Goal: Task Accomplishment & Management: Use online tool/utility

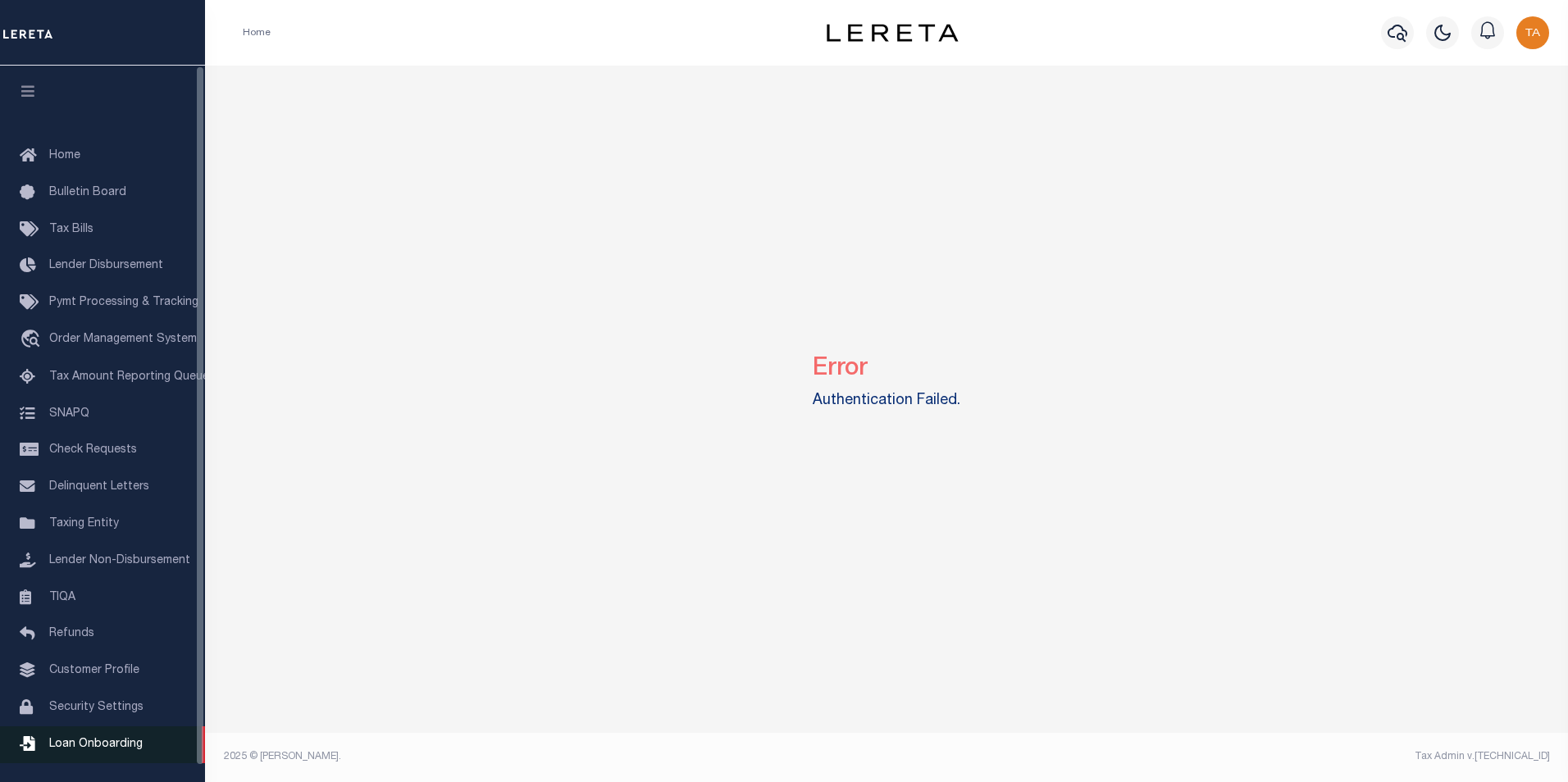
click at [107, 750] on span "Loan Onboarding" at bounding box center [95, 743] width 94 height 11
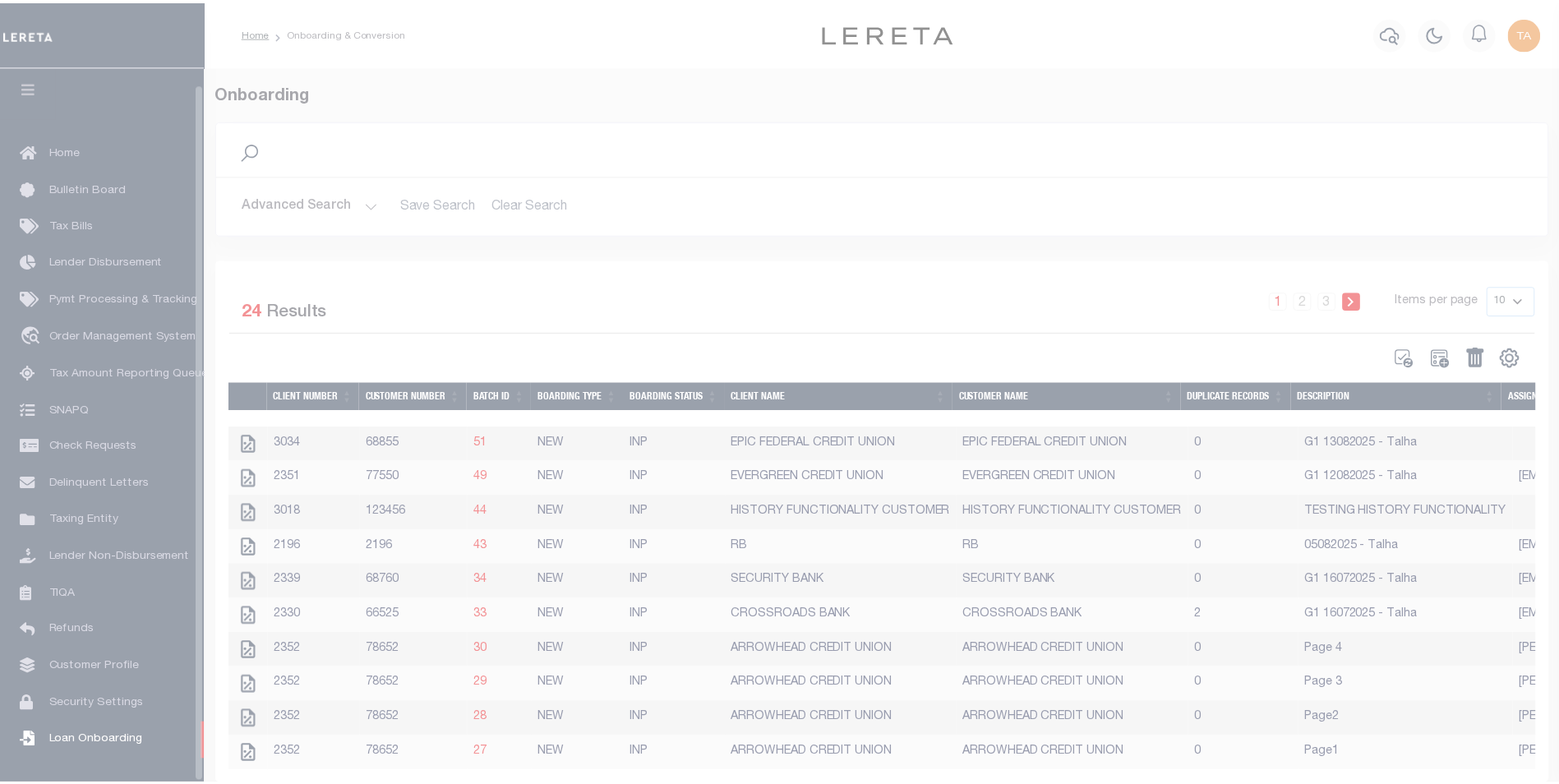
scroll to position [16, 0]
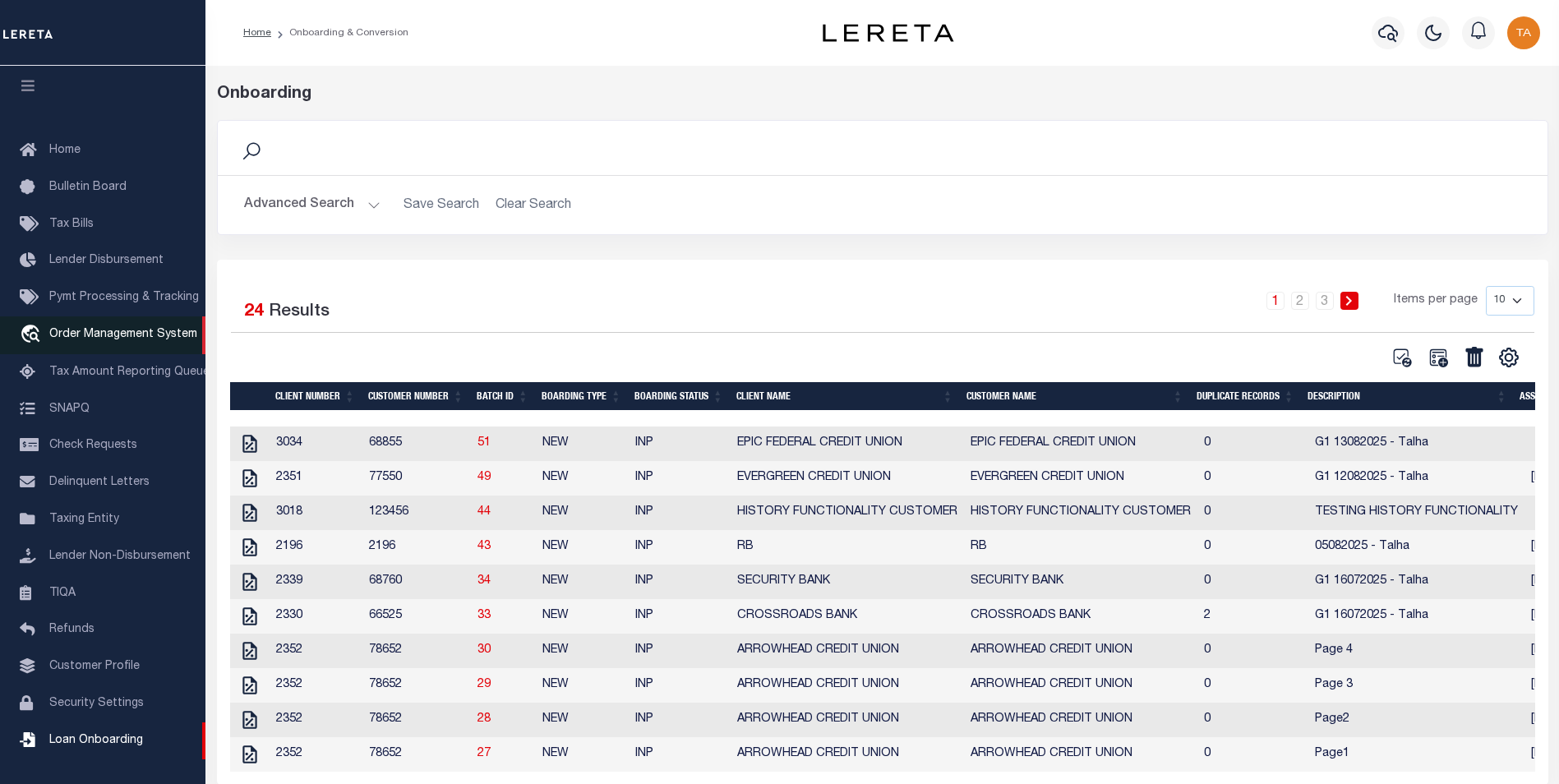
click at [98, 329] on span "Order Management System" at bounding box center [123, 334] width 148 height 11
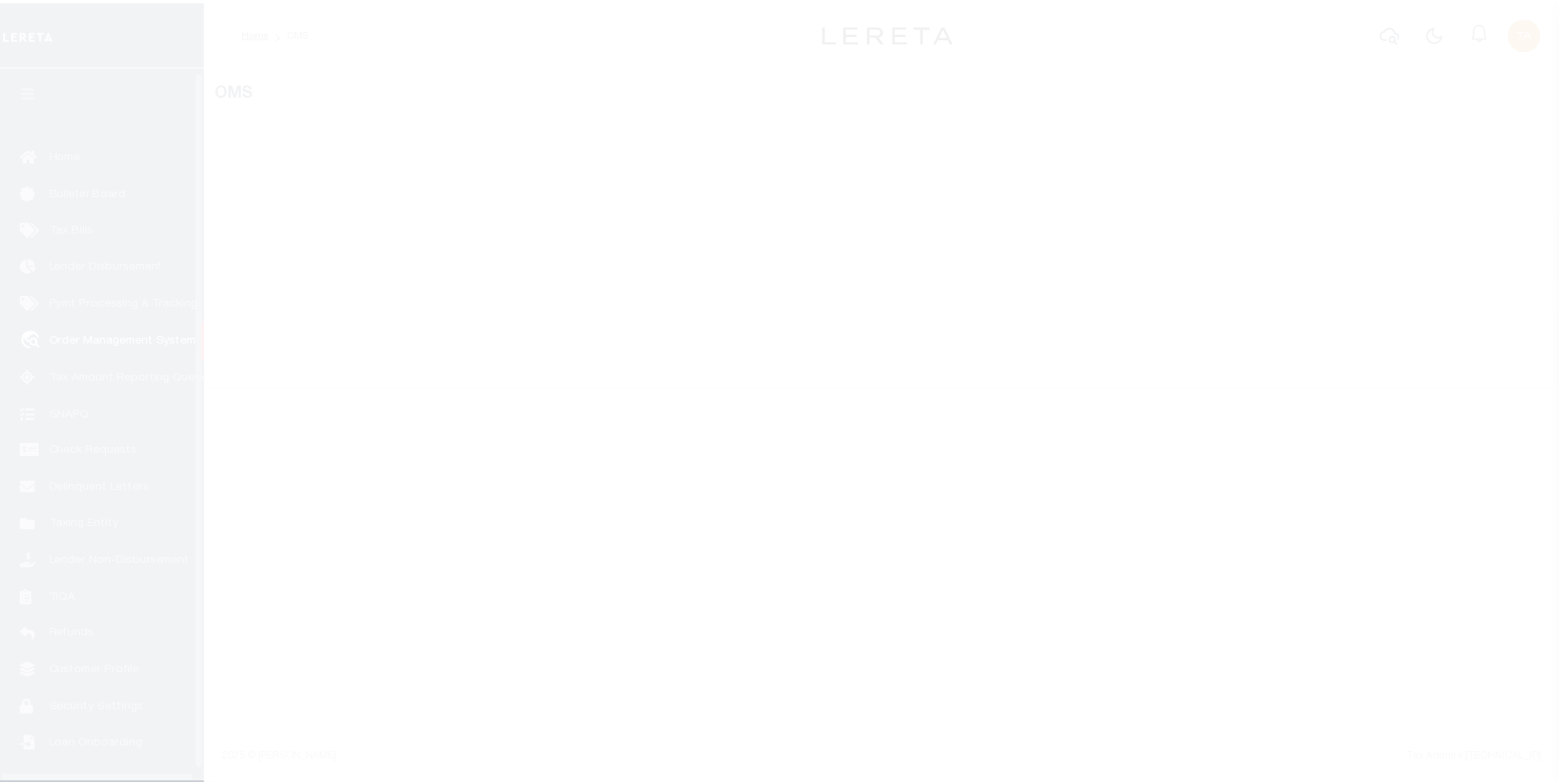
scroll to position [16, 0]
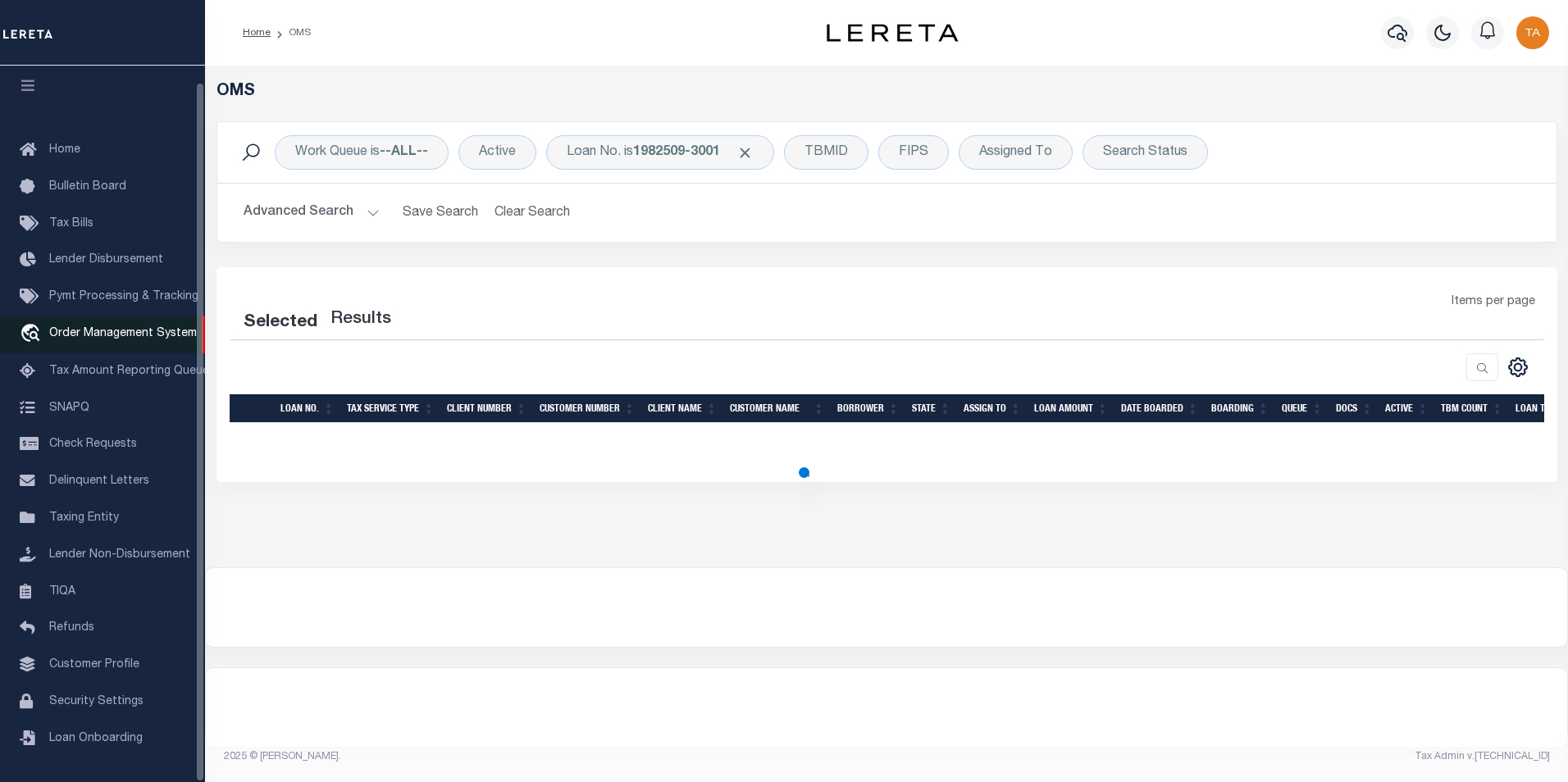
select select "200"
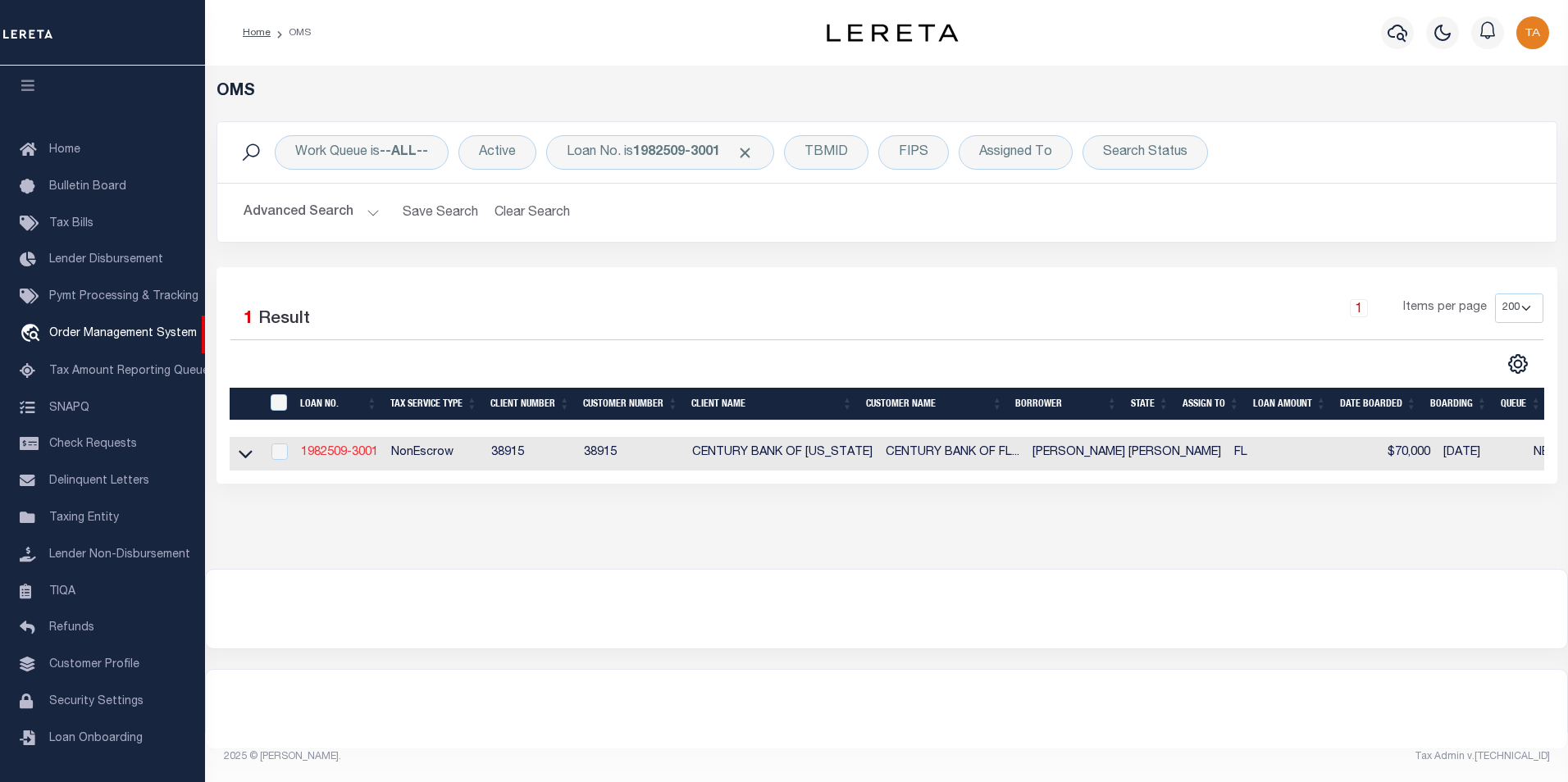
click at [345, 449] on link "1982509-3001" at bounding box center [339, 452] width 77 height 11
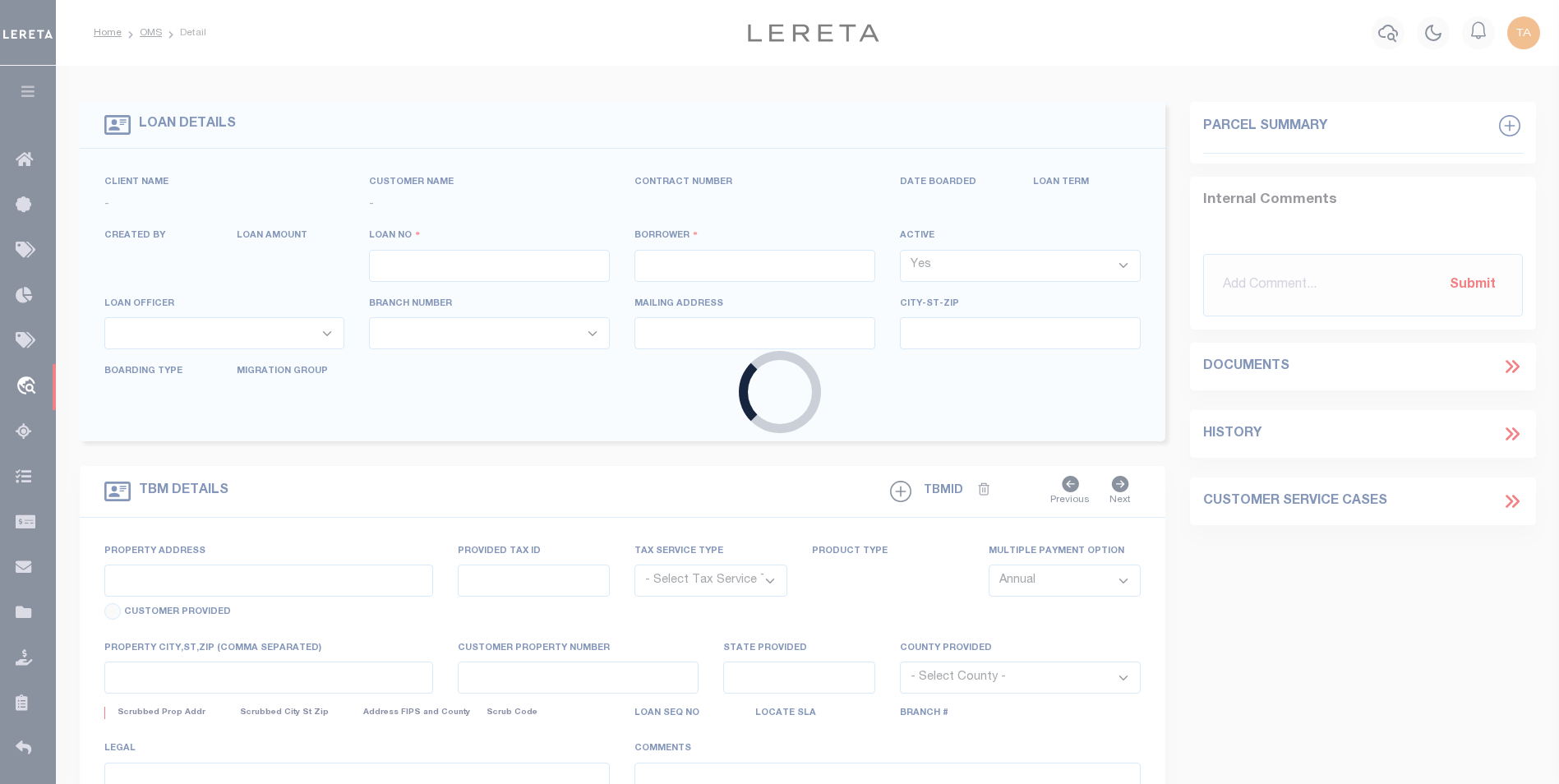
type input "1982509-3001"
type input "BLOUNT SHEILA E"
select select
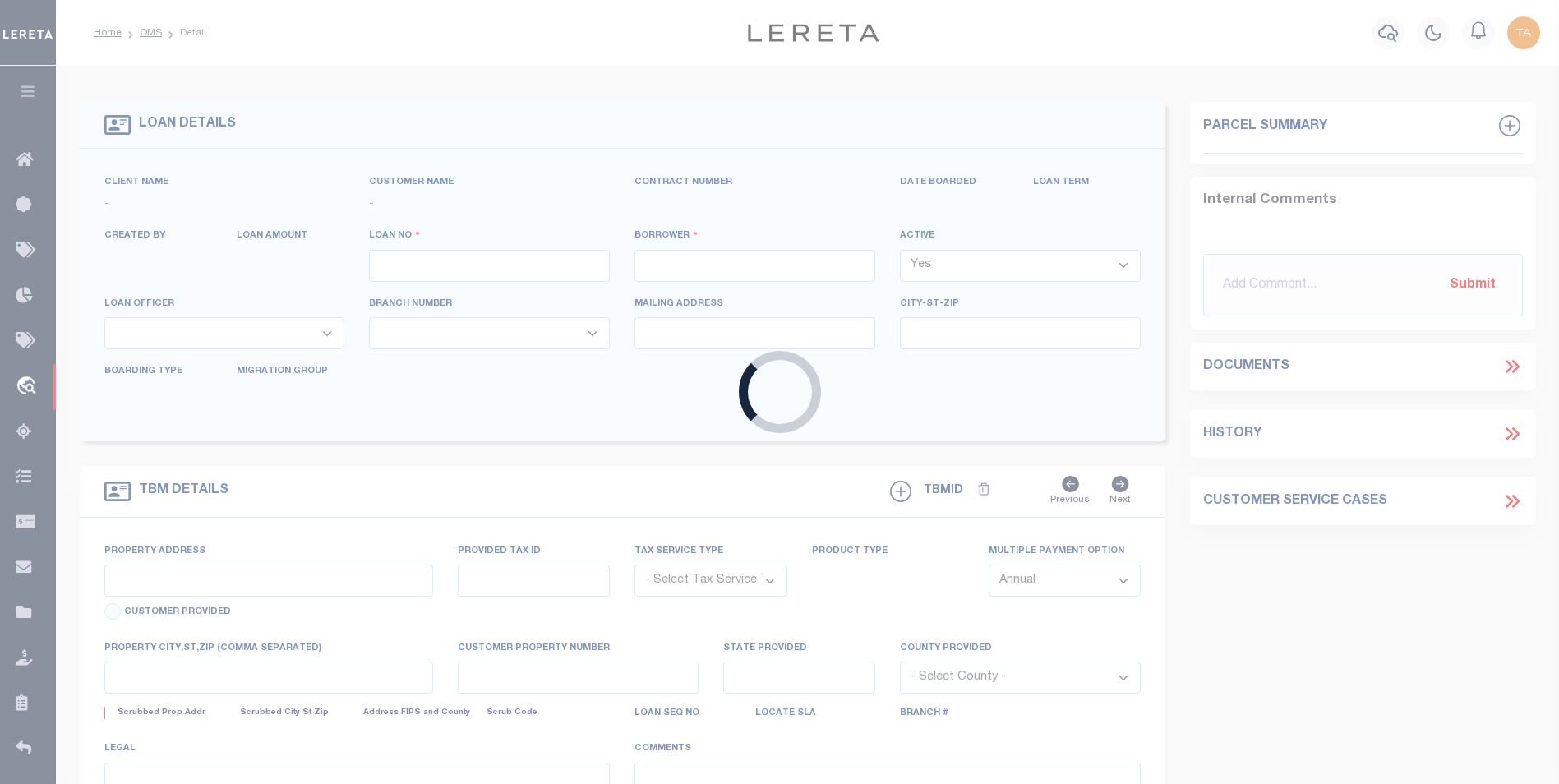
select select
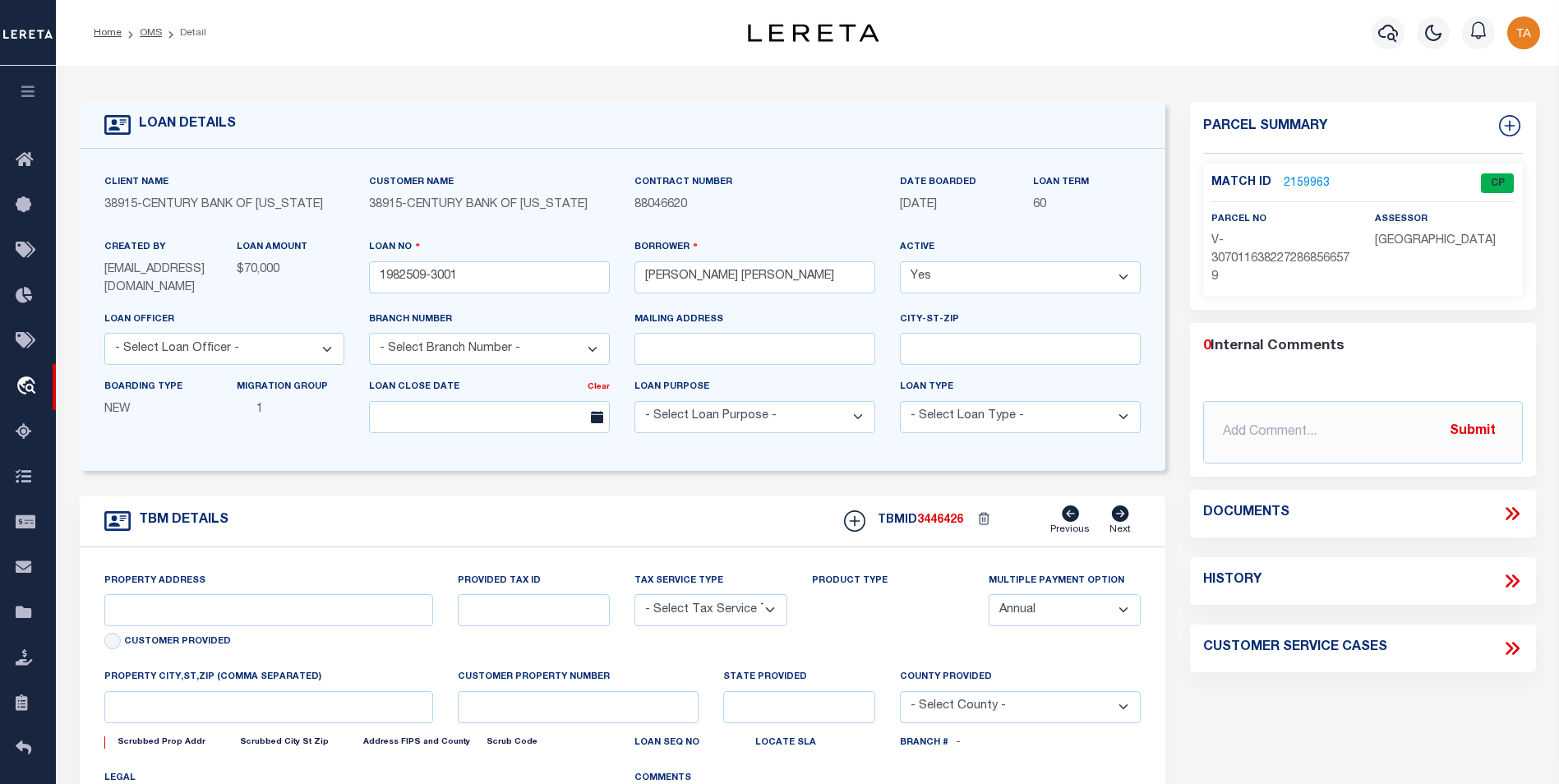
type input "702 E. VIRGINIA AVENUE"
radio input "true"
select select "NonEscrow"
select select
type input "TAMPA FL 33603"
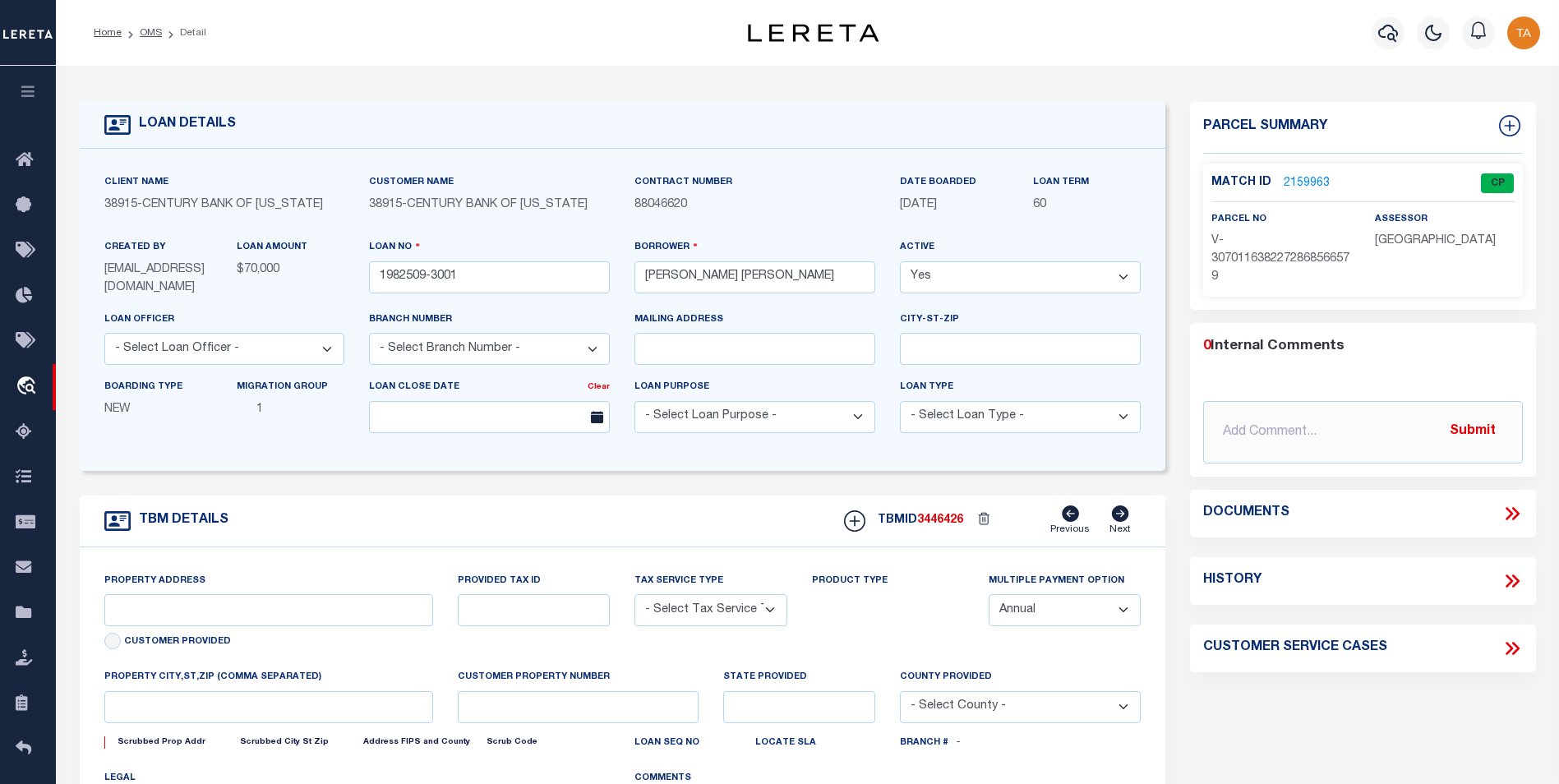
type input "1982509-3001"
type input "FL"
type textarea "LOT 6 BLOCK 5 CORRECTED MAP OF THE RE RE REVISED MAP OF BELLMERE ACCORDINGTO MA…"
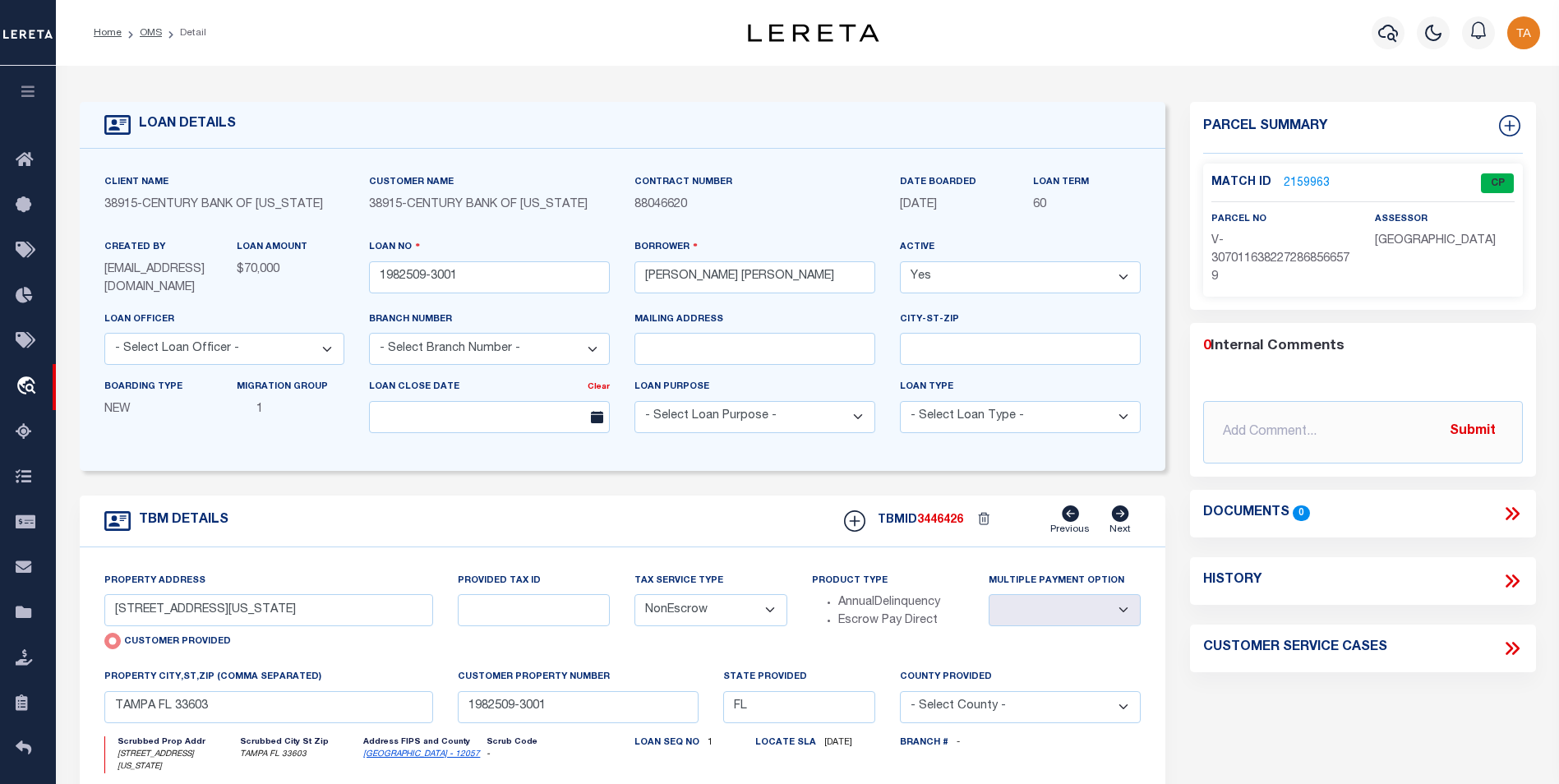
click at [1304, 178] on link "2159963" at bounding box center [1307, 183] width 46 height 17
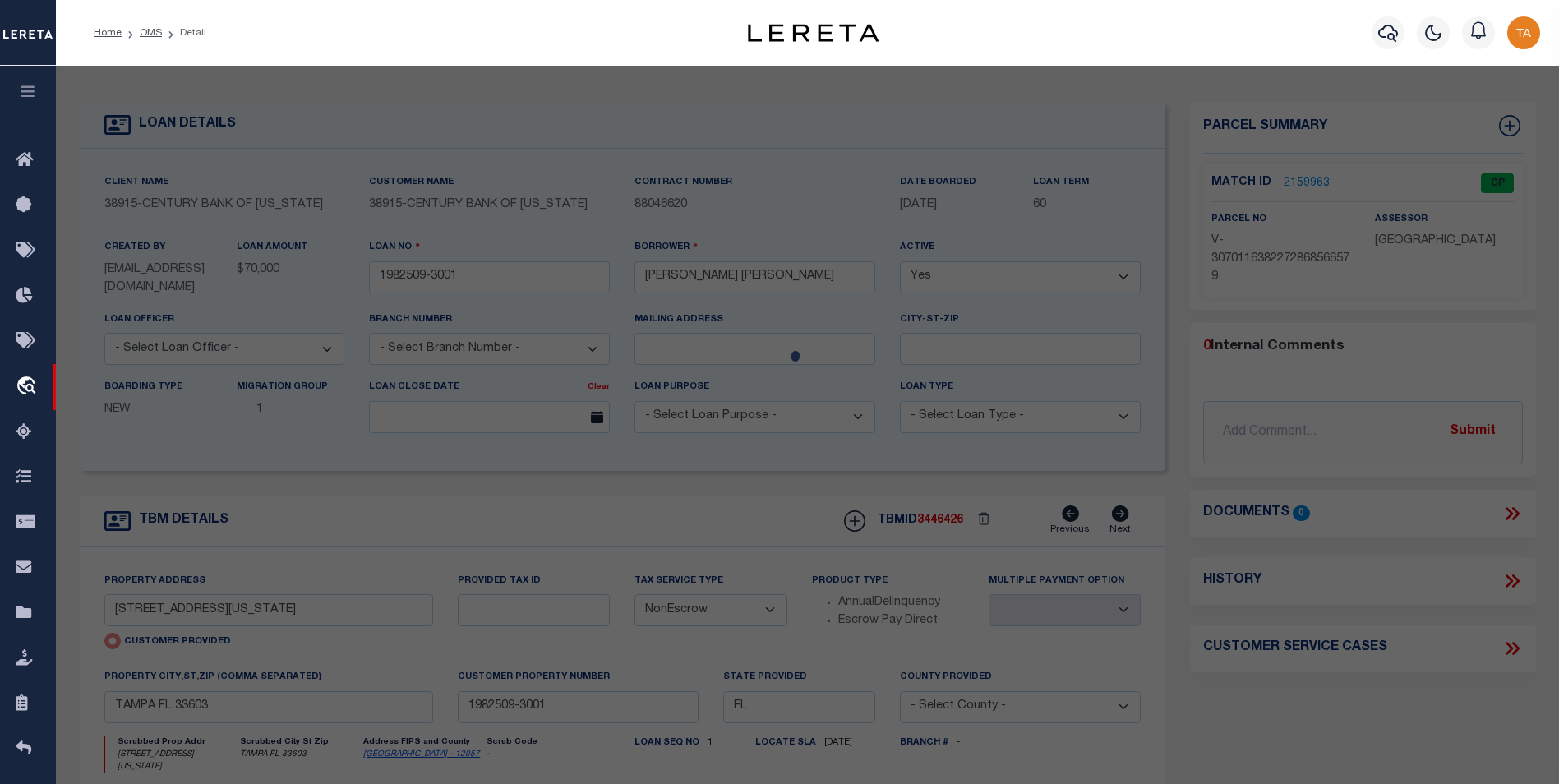
checkbox input "false"
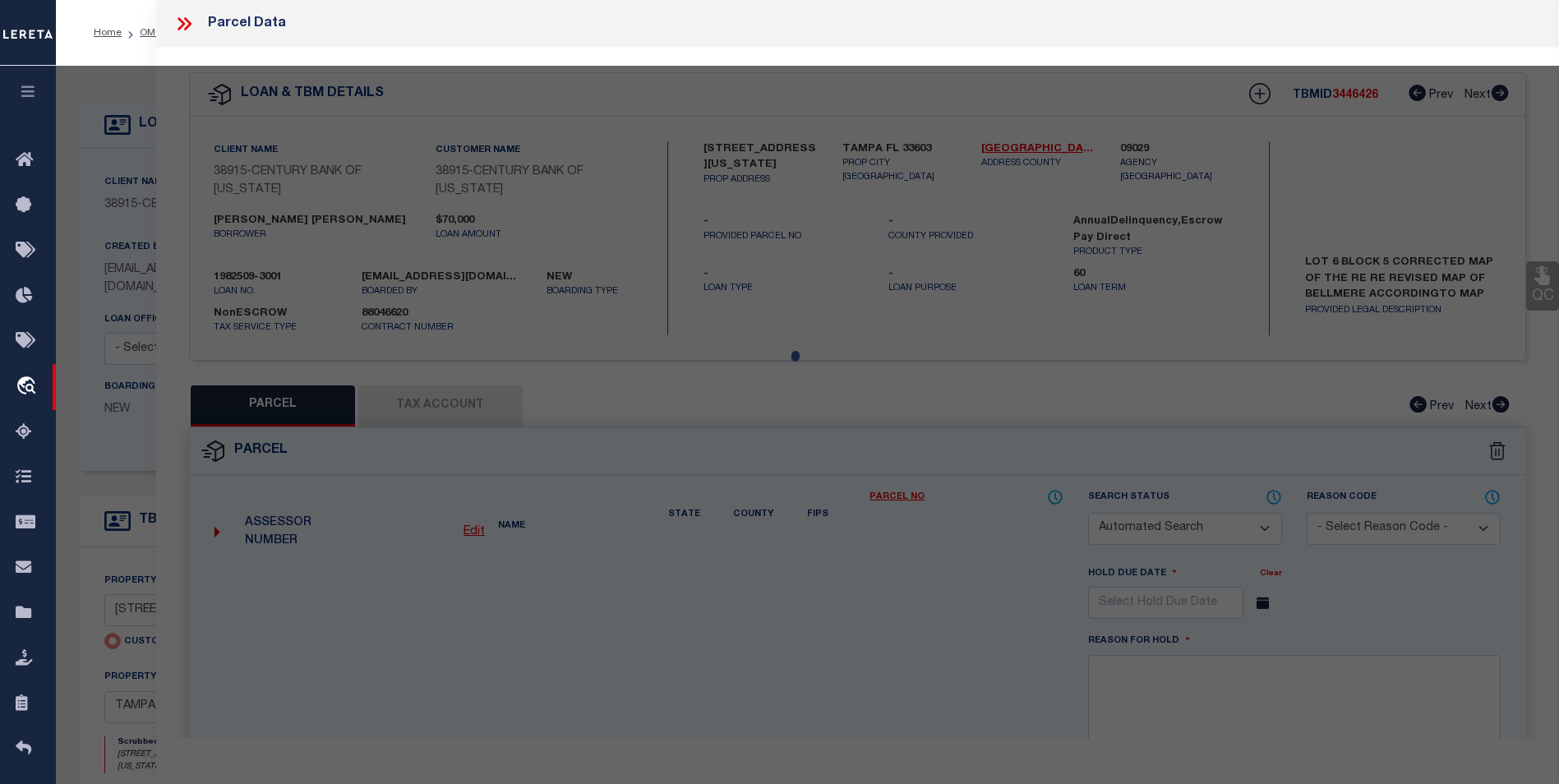
select select "CP"
type input "702 E. VIRGINIA AVENUE"
checkbox input "false"
type input "TAMPA FL 33603"
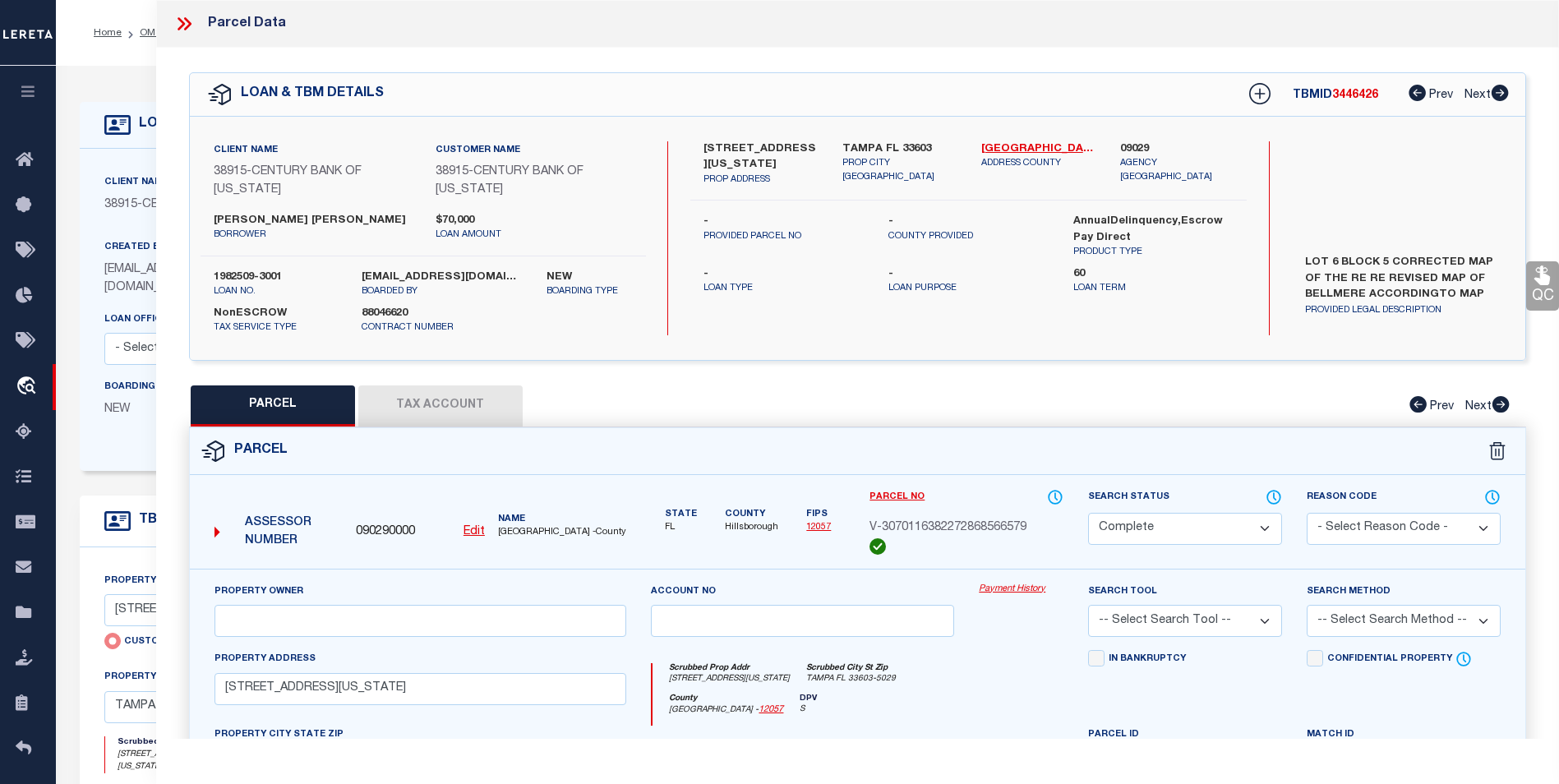
click at [181, 16] on icon at bounding box center [183, 23] width 22 height 22
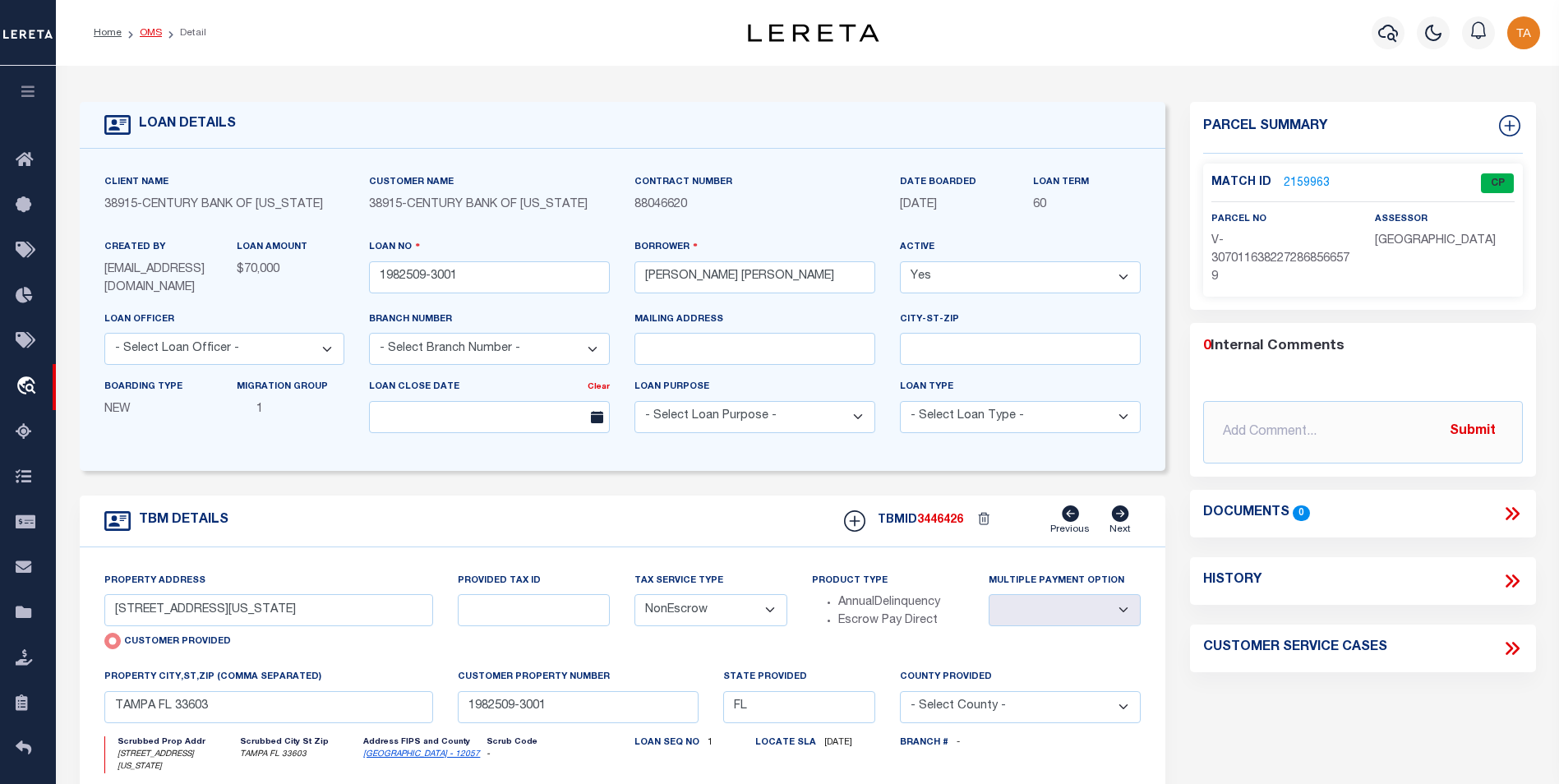
click at [155, 36] on link "OMS" at bounding box center [151, 32] width 22 height 9
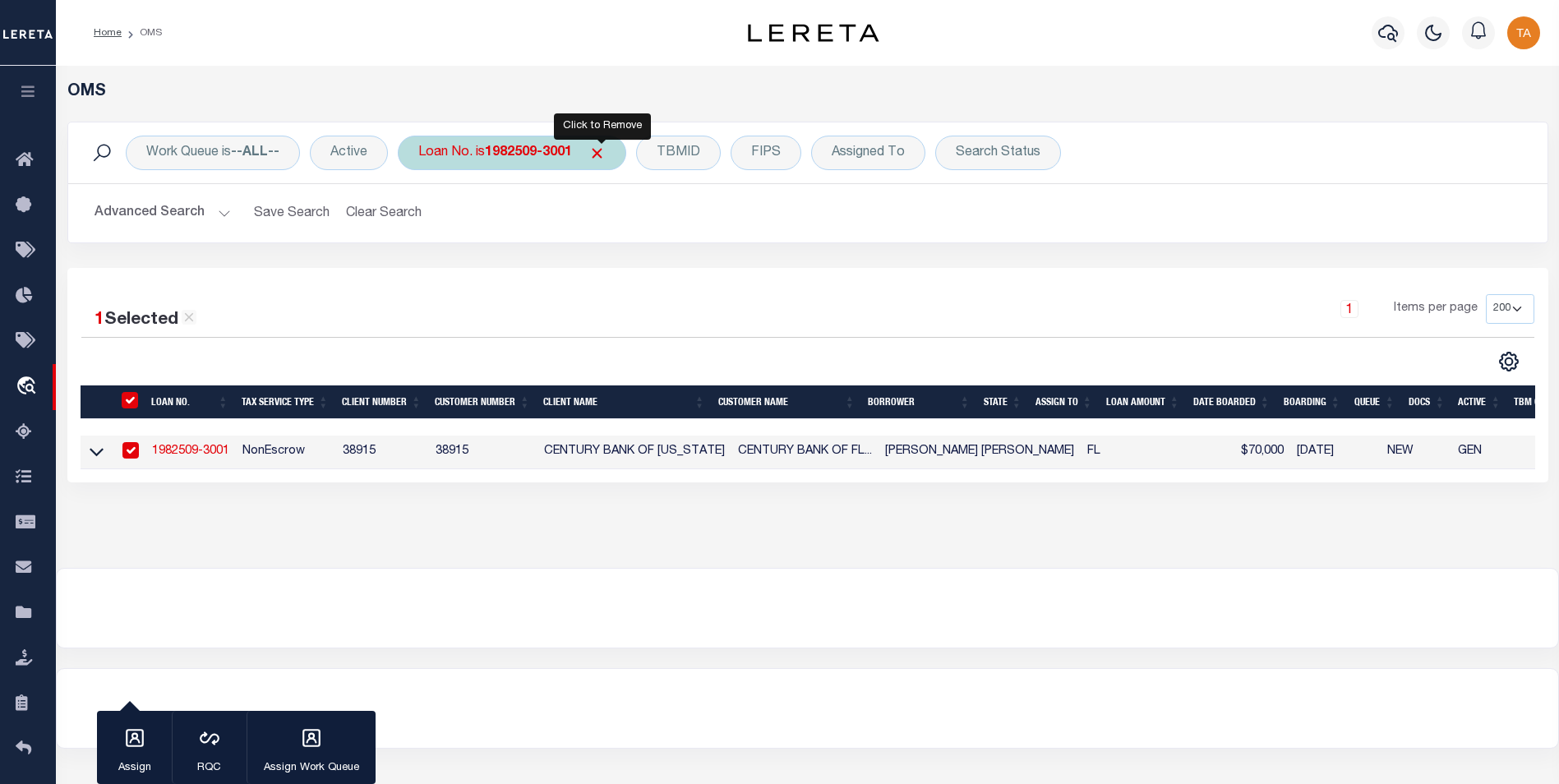
click at [602, 151] on span "Click to Remove" at bounding box center [597, 153] width 17 height 17
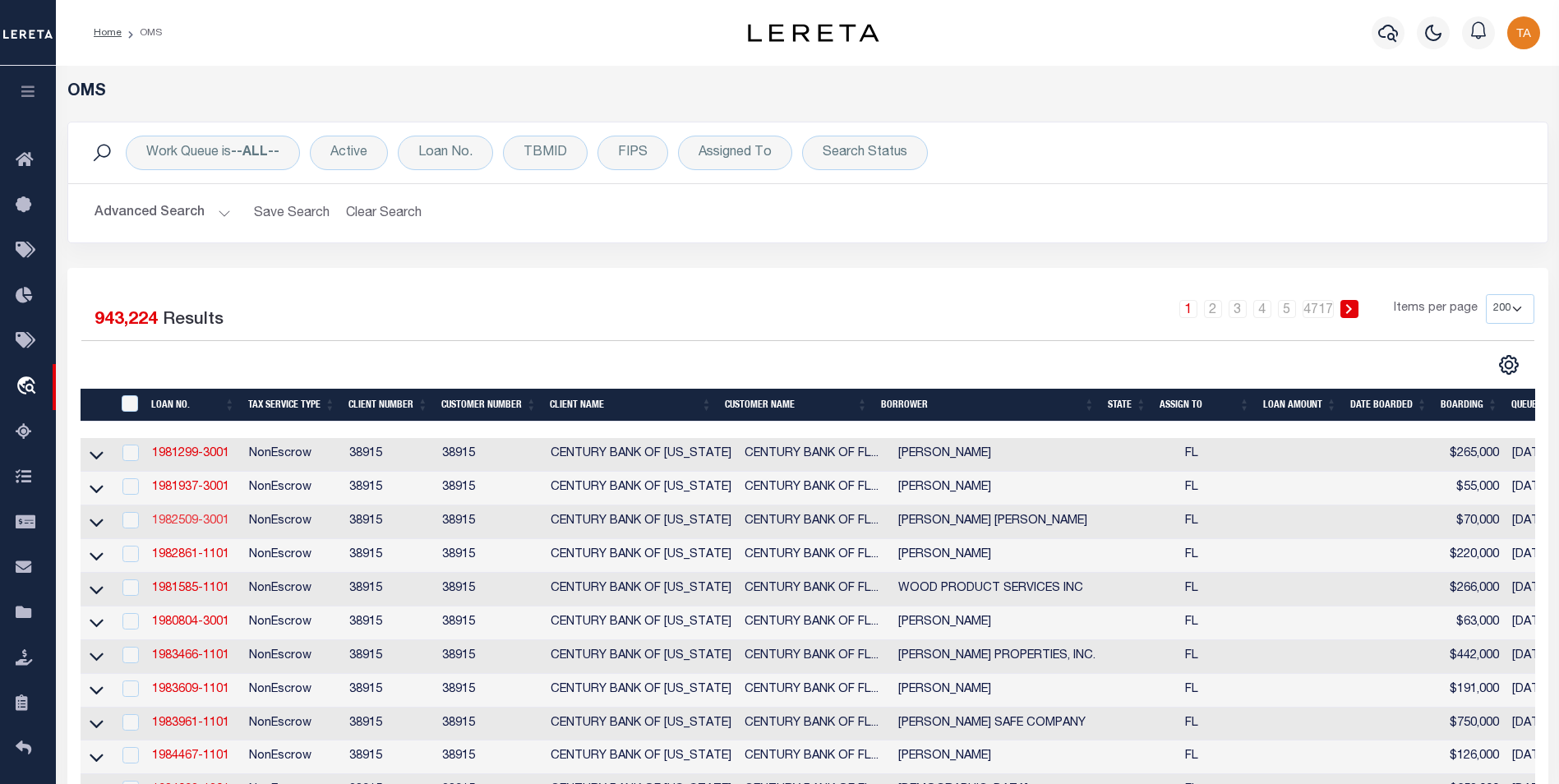
click at [201, 527] on link "1982509-3001" at bounding box center [191, 521] width 77 height 11
select select
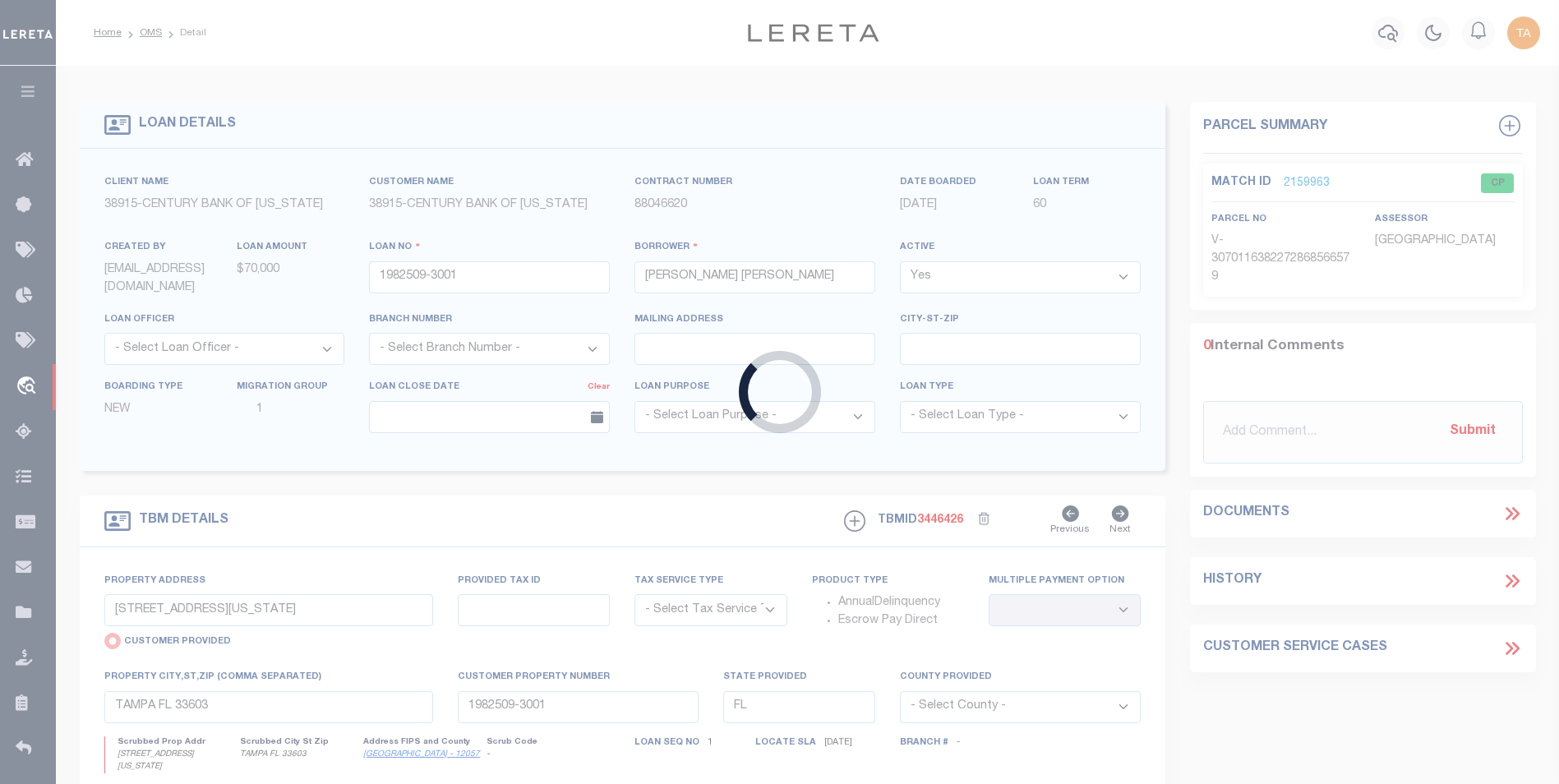
select select "NonEscrow"
select select
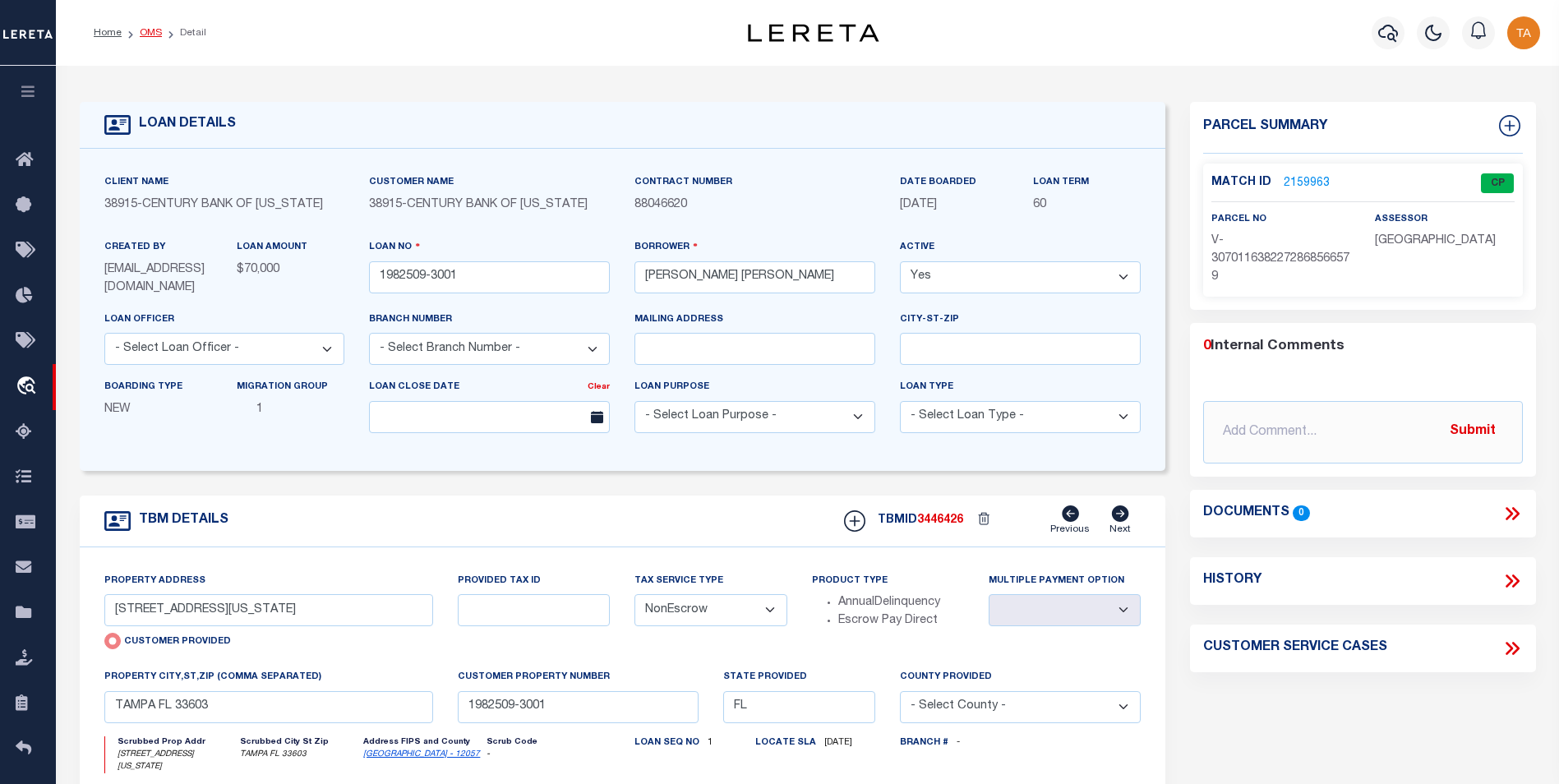
click at [153, 36] on link "OMS" at bounding box center [151, 32] width 22 height 9
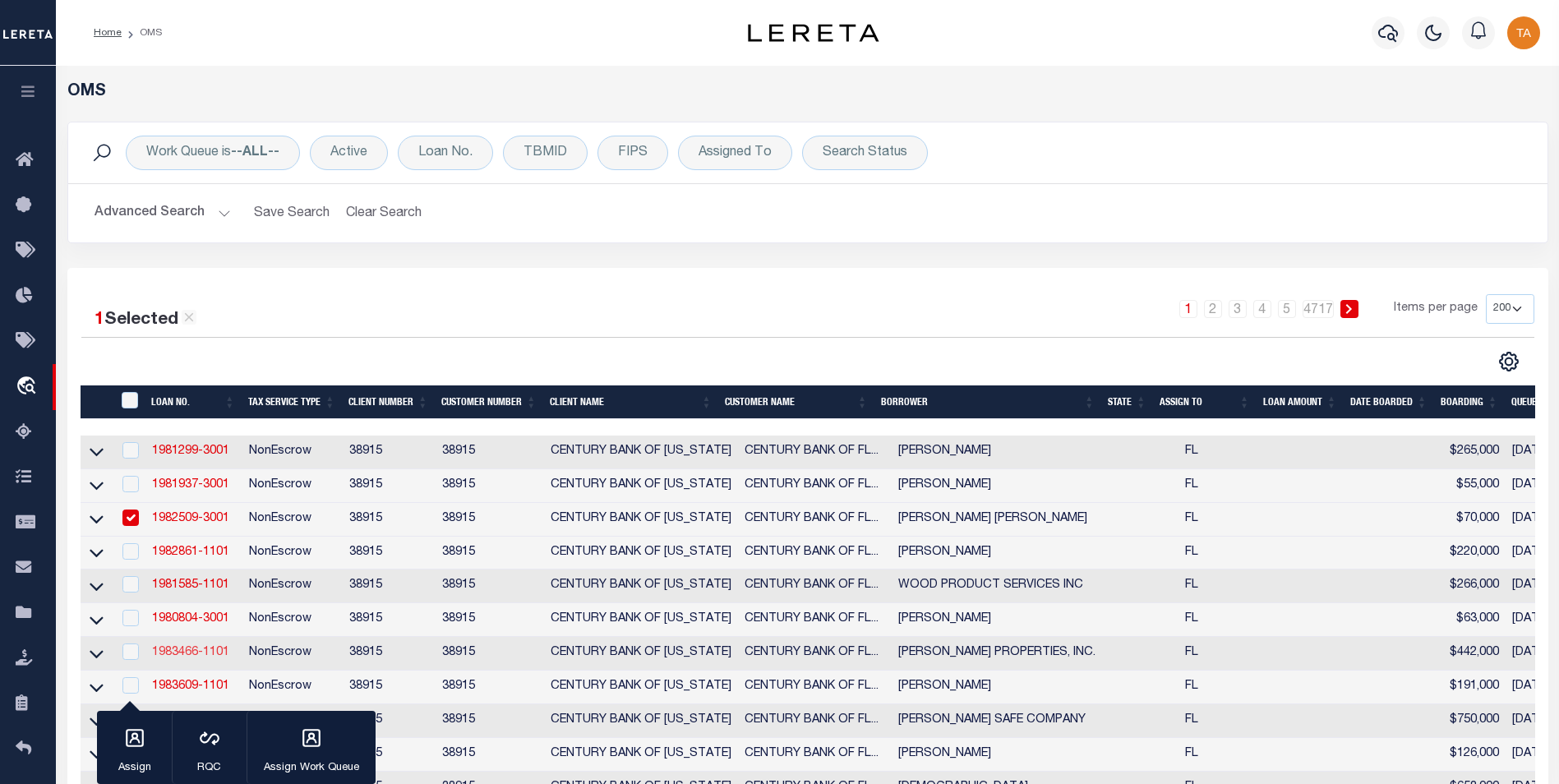
click at [195, 658] on link "1983466-1101" at bounding box center [191, 651] width 77 height 11
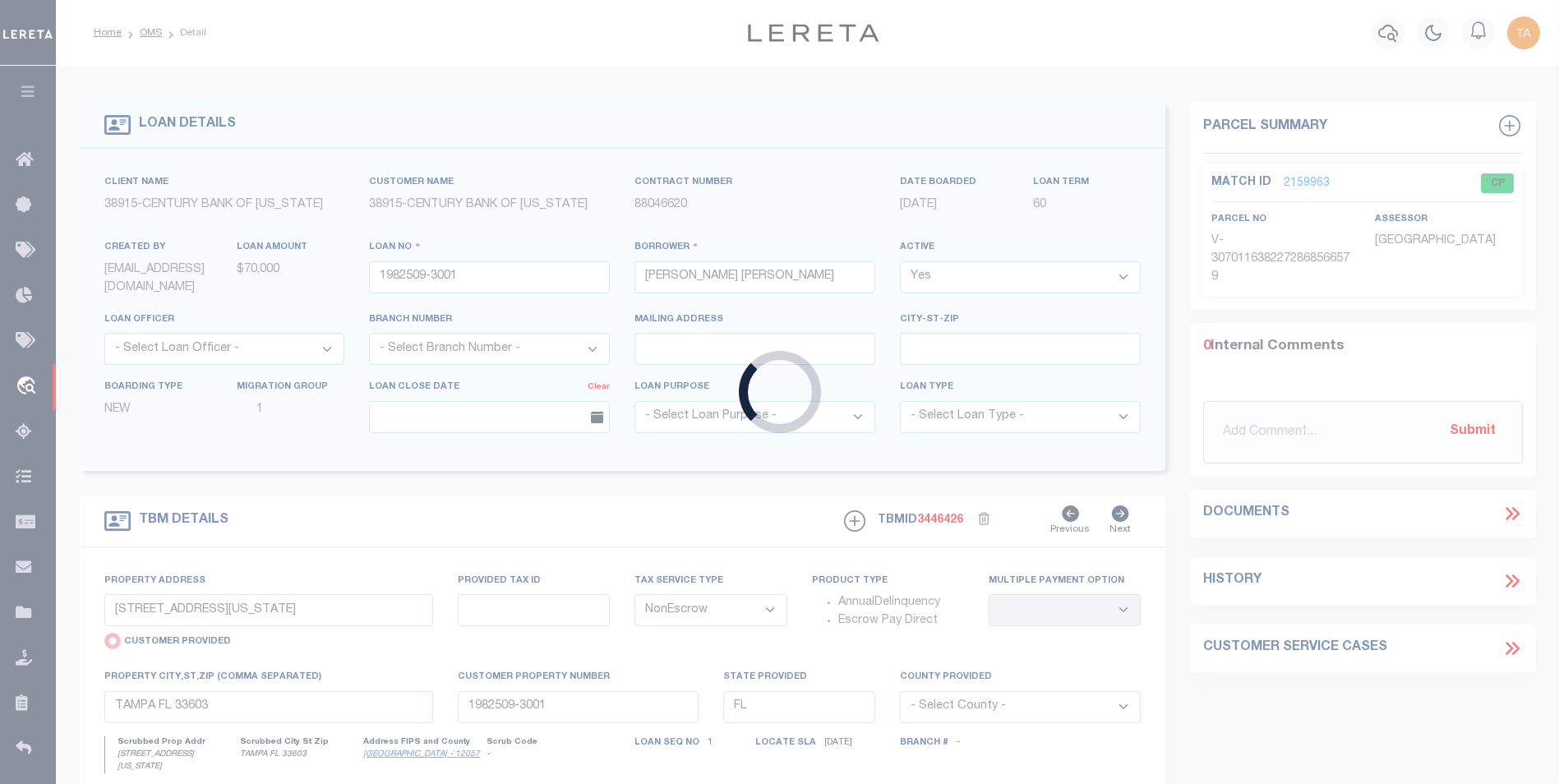
type input "1983466-1101"
type input "HIMES PROPERTIES, INC."
select select
type input "1040 LAND O'LAKES BLVD"
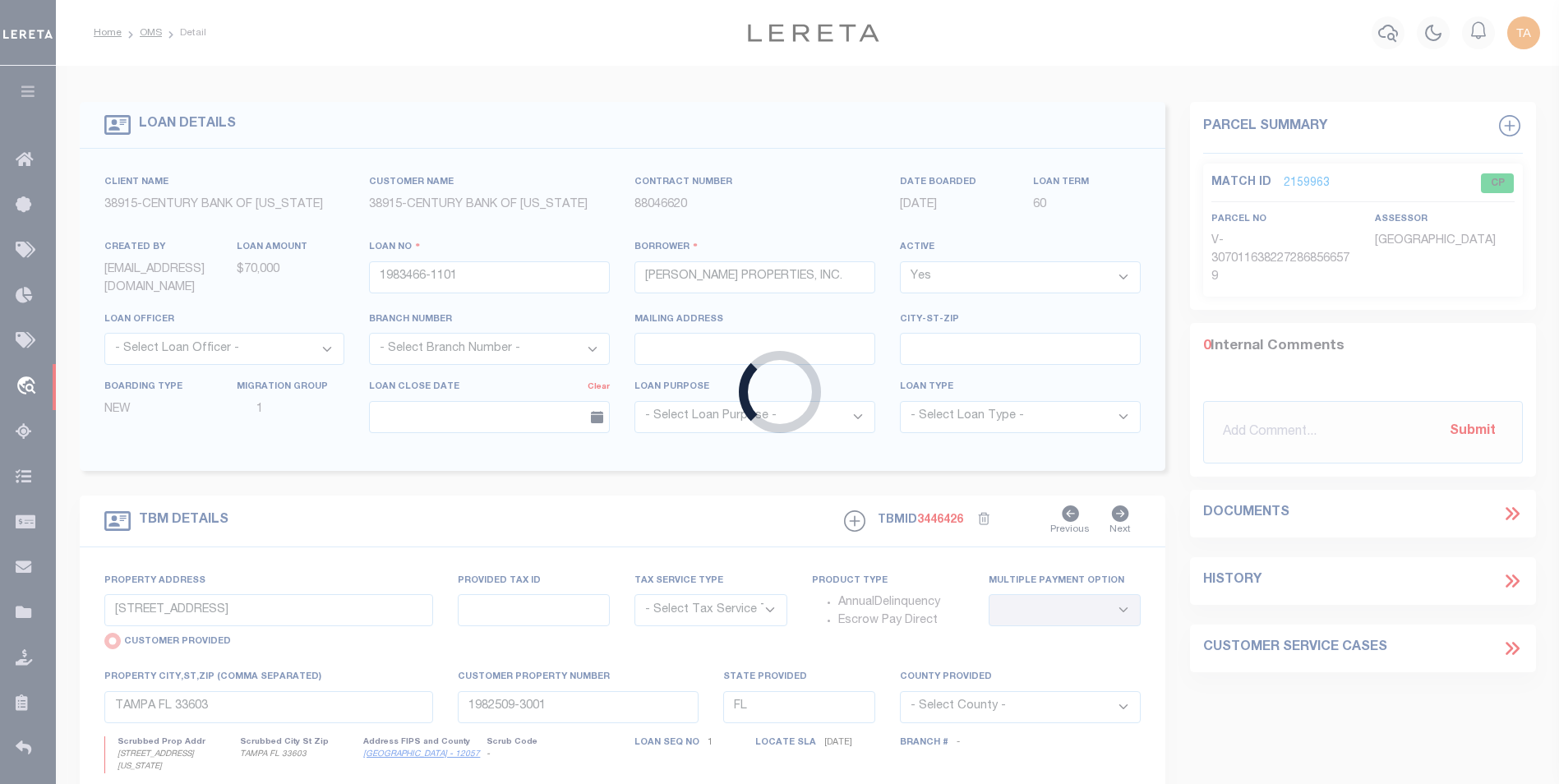
select select "NonEscrow"
select select
type input "LUTZ FL 33549"
type input "1983466-1101"
type textarea "COM SE COR OF SW1 4 TH NOODG 27 41 W 373 81 FT FOR POB TH NOODG 27 41 W 46037 F…"
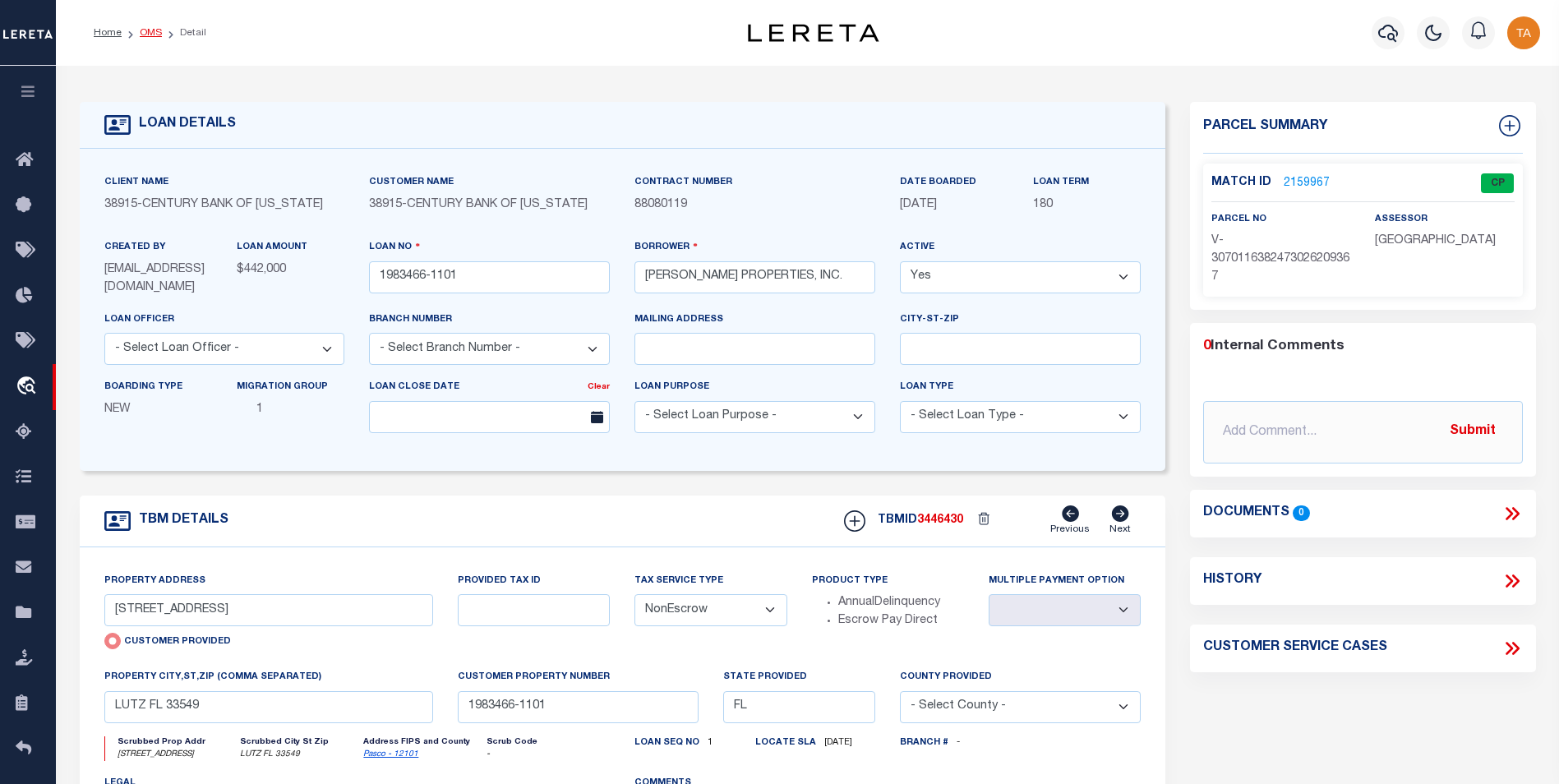
click at [152, 30] on link "OMS" at bounding box center [151, 32] width 22 height 9
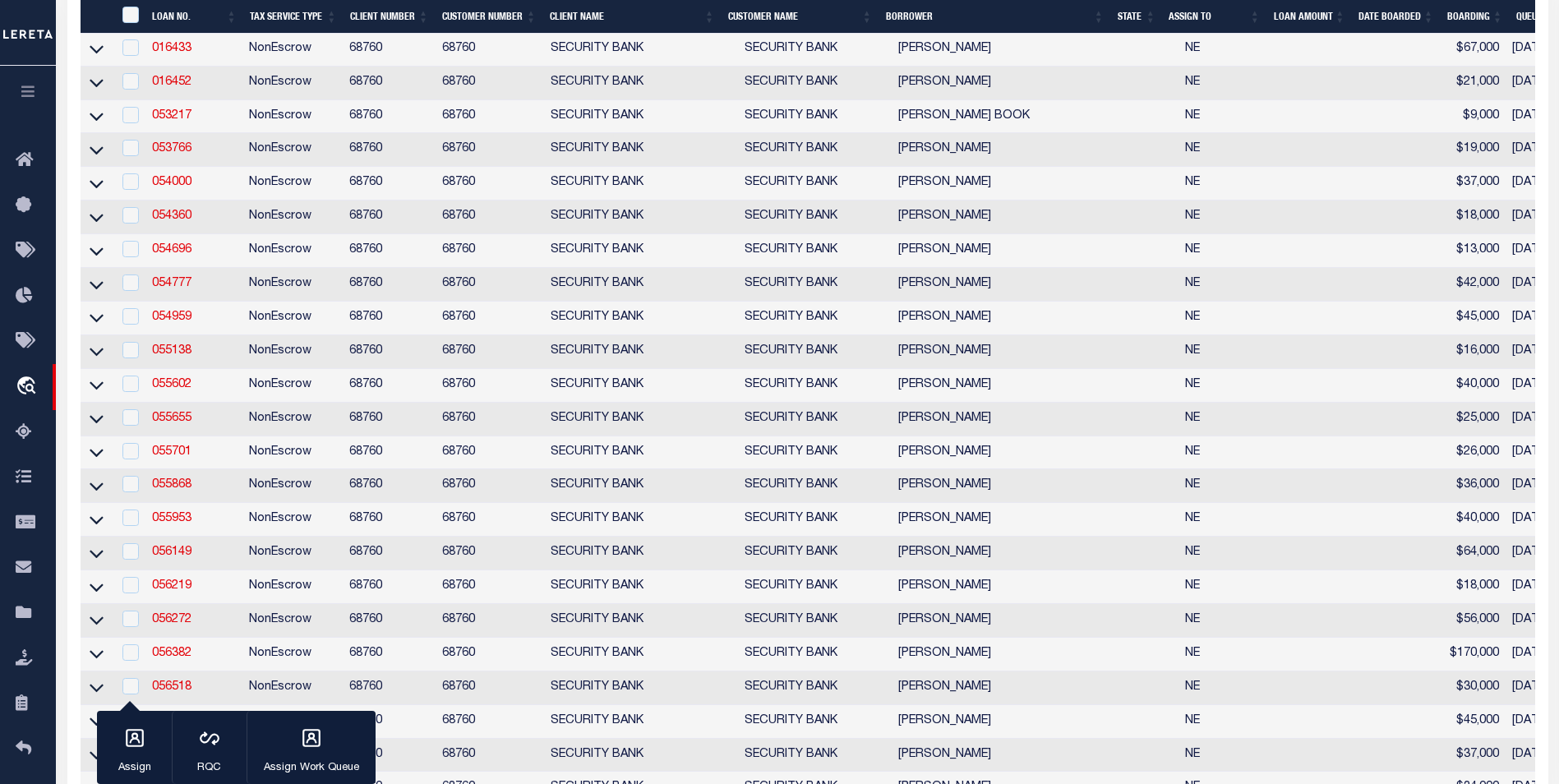
scroll to position [2763, 0]
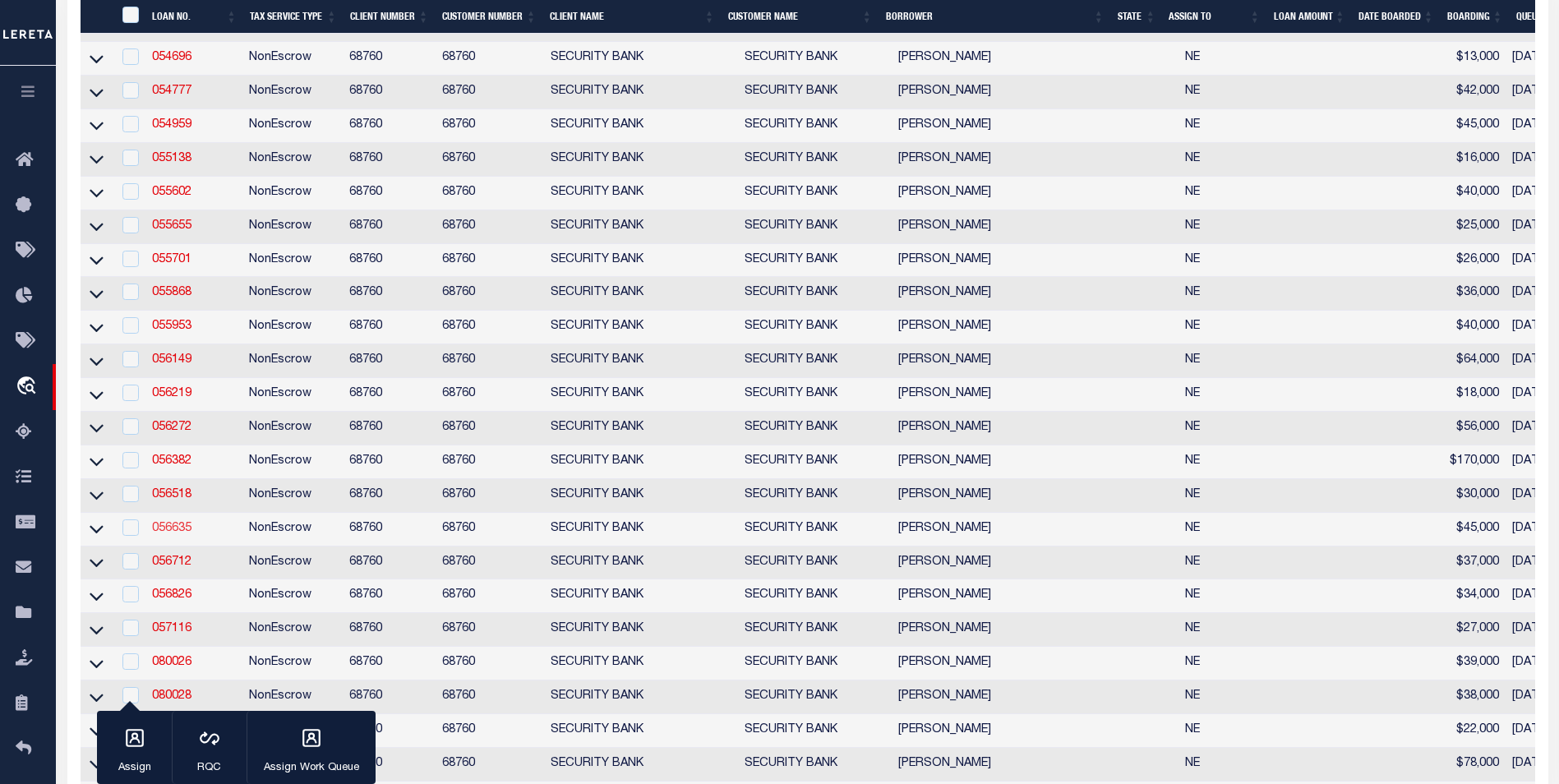
click at [172, 534] on link "056635" at bounding box center [172, 528] width 40 height 11
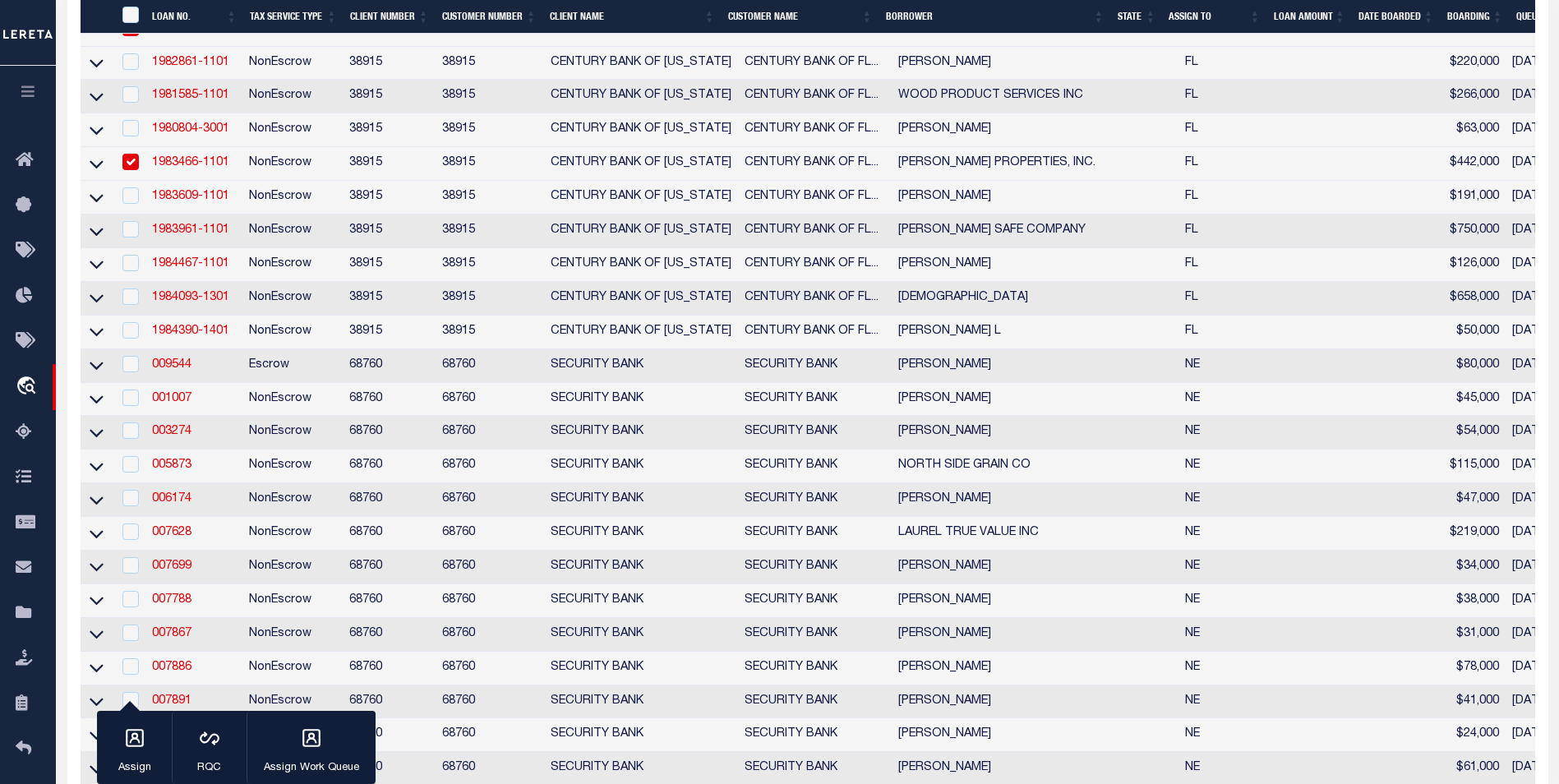
type input "056635"
type input "LOREN REUTER"
select select
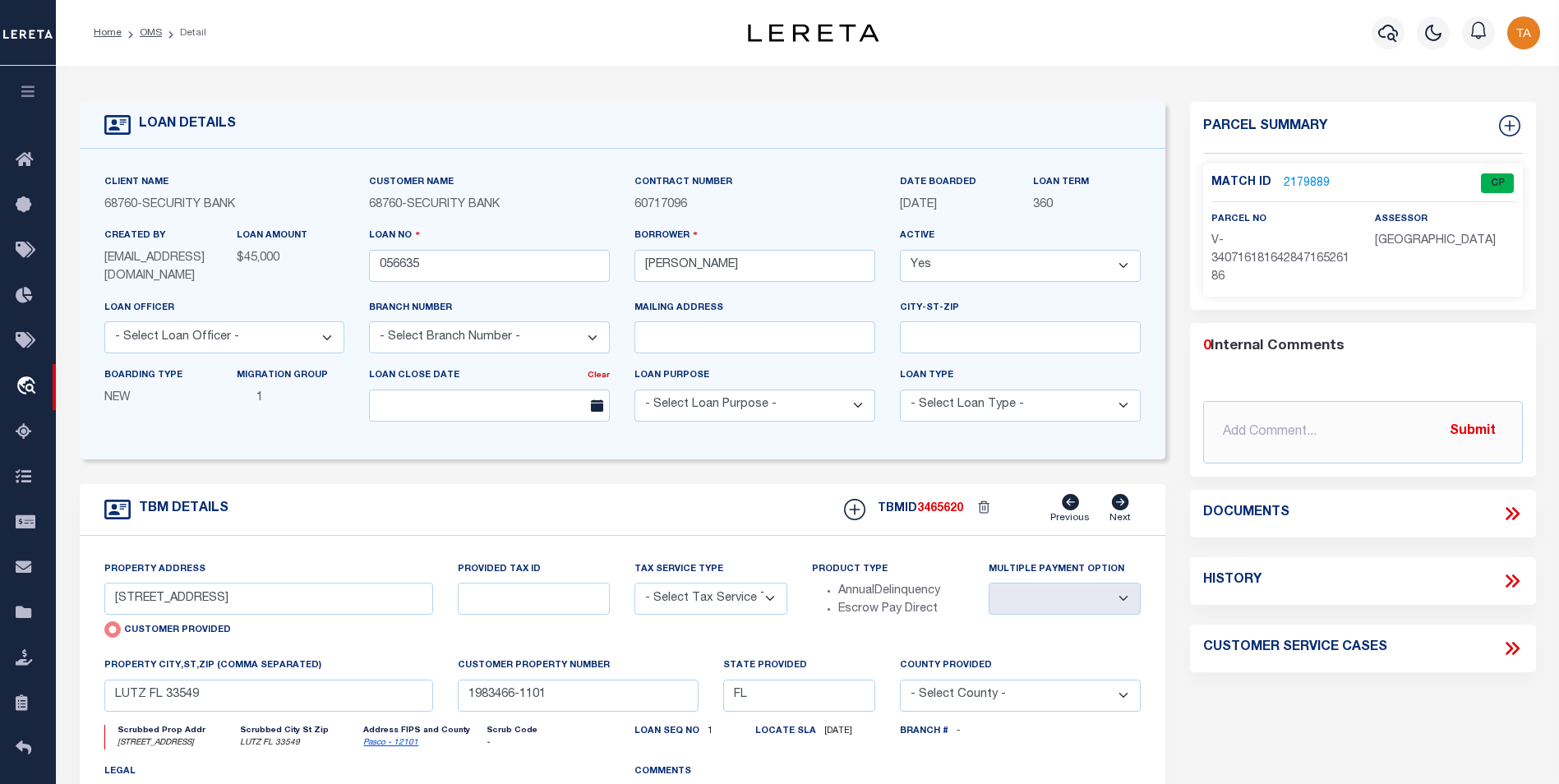
type input "86855 582 AVE"
select select "NonEscrow"
select select
type input "ALLEN NE 687105057"
type input "056635"
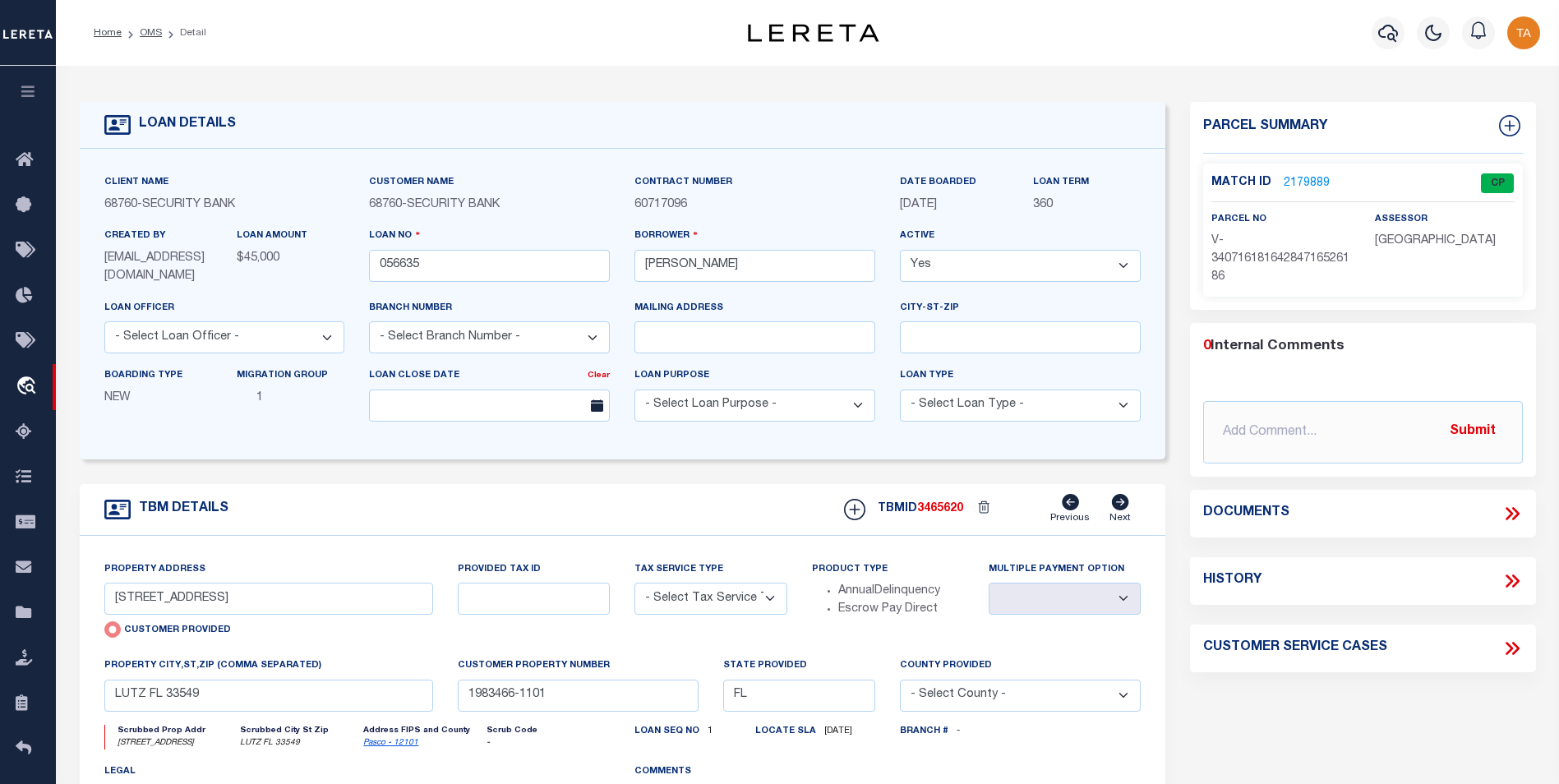
type input "NE"
